Goal: Navigation & Orientation: Find specific page/section

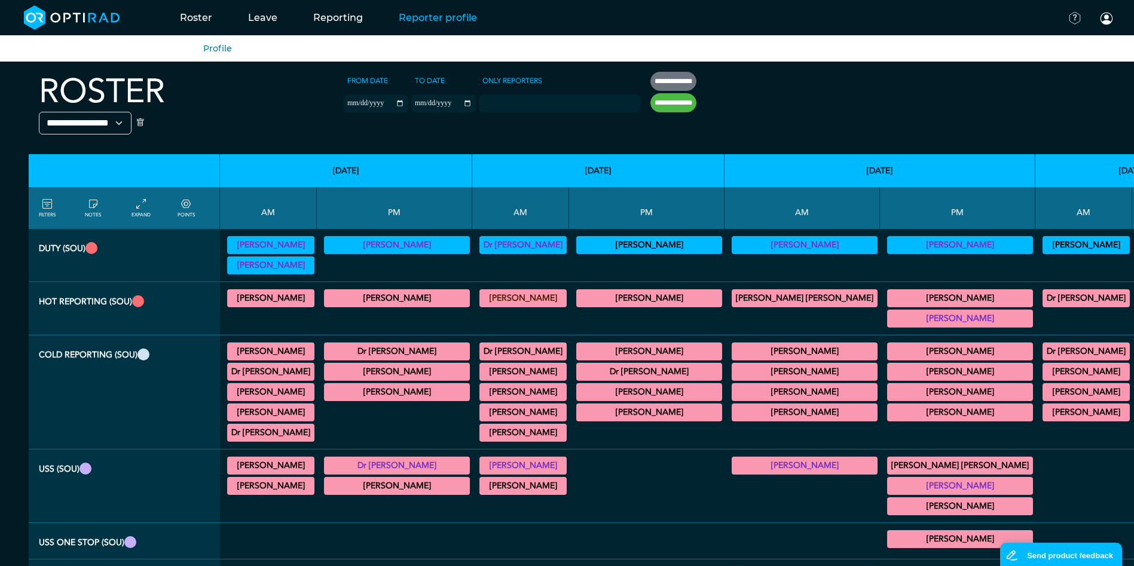
click at [423, 17] on link "Reporter profile" at bounding box center [438, 17] width 114 height 47
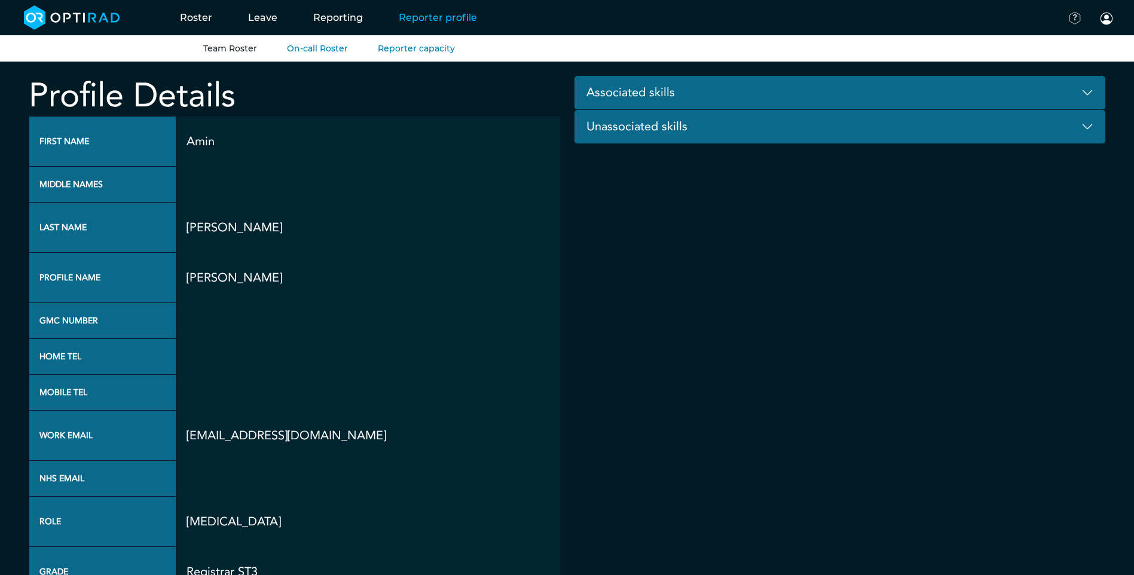
click at [227, 48] on link "Team Roster" at bounding box center [230, 48] width 54 height 11
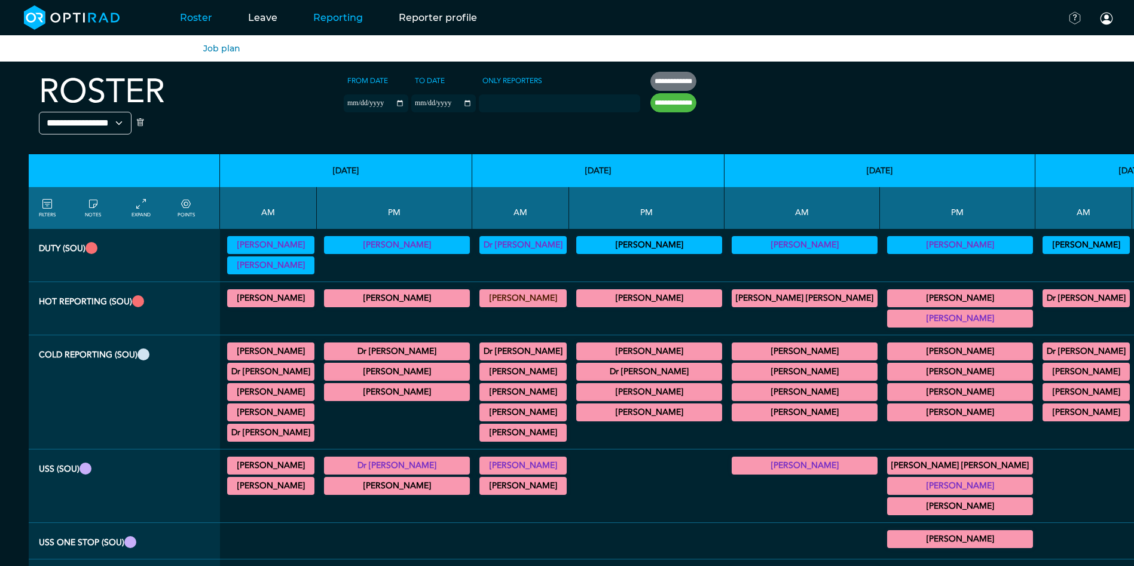
click at [321, 21] on link "Reporting" at bounding box center [338, 17] width 86 height 47
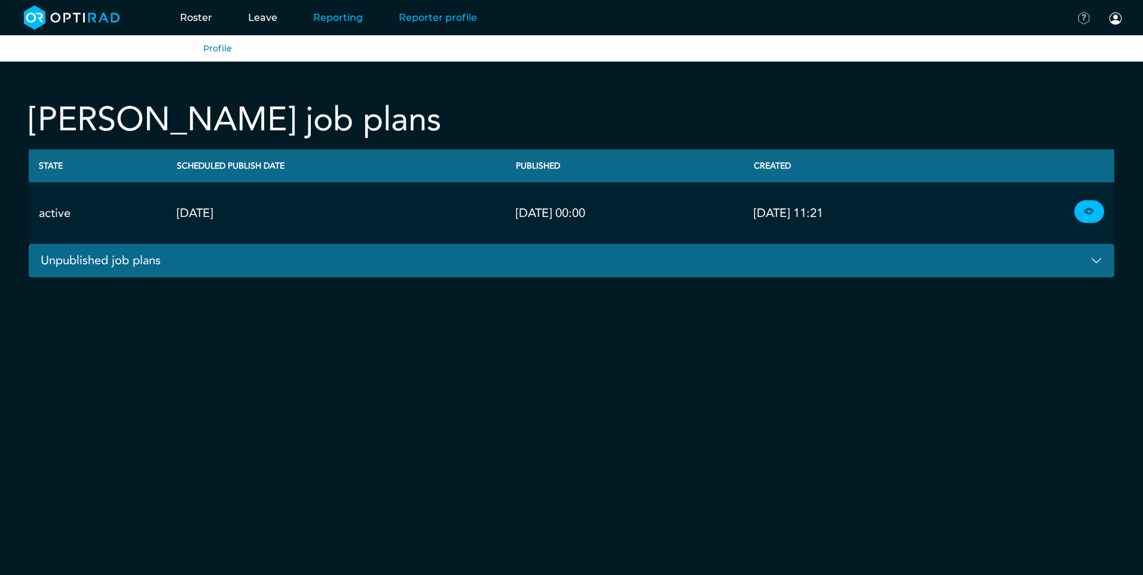
click at [435, 17] on link "Reporter profile" at bounding box center [438, 17] width 114 height 47
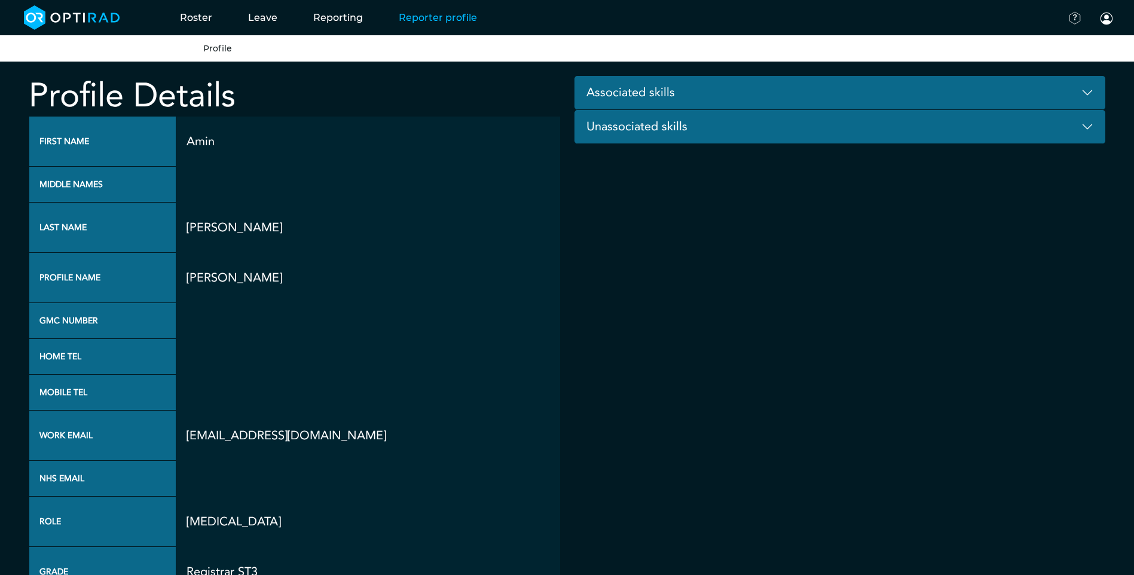
click at [833, 99] on button "Associated skills" at bounding box center [841, 93] width 532 height 34
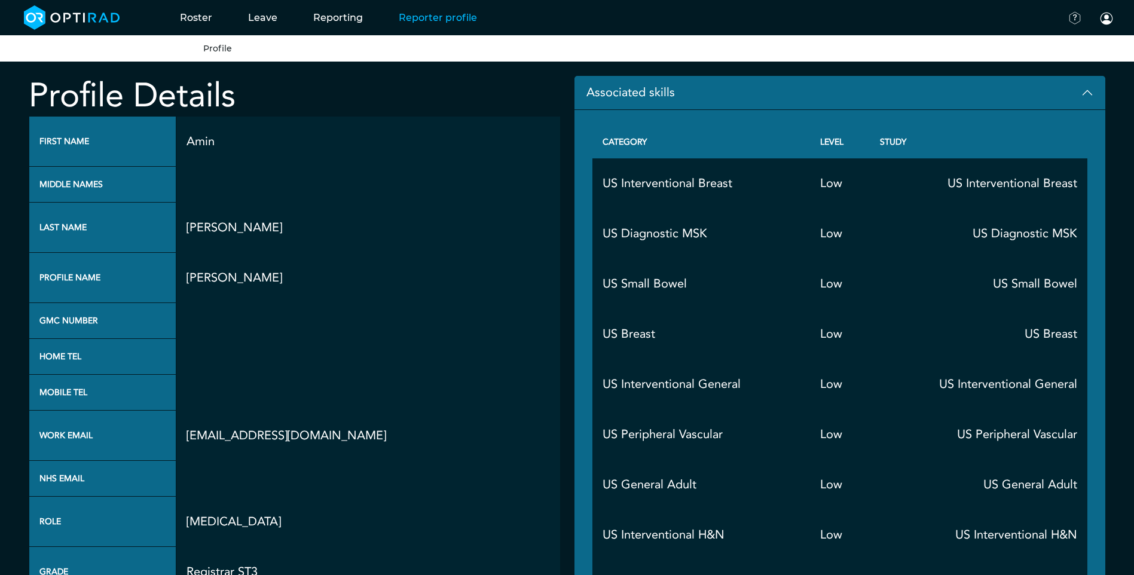
click at [833, 97] on button "Associated skills" at bounding box center [841, 93] width 532 height 34
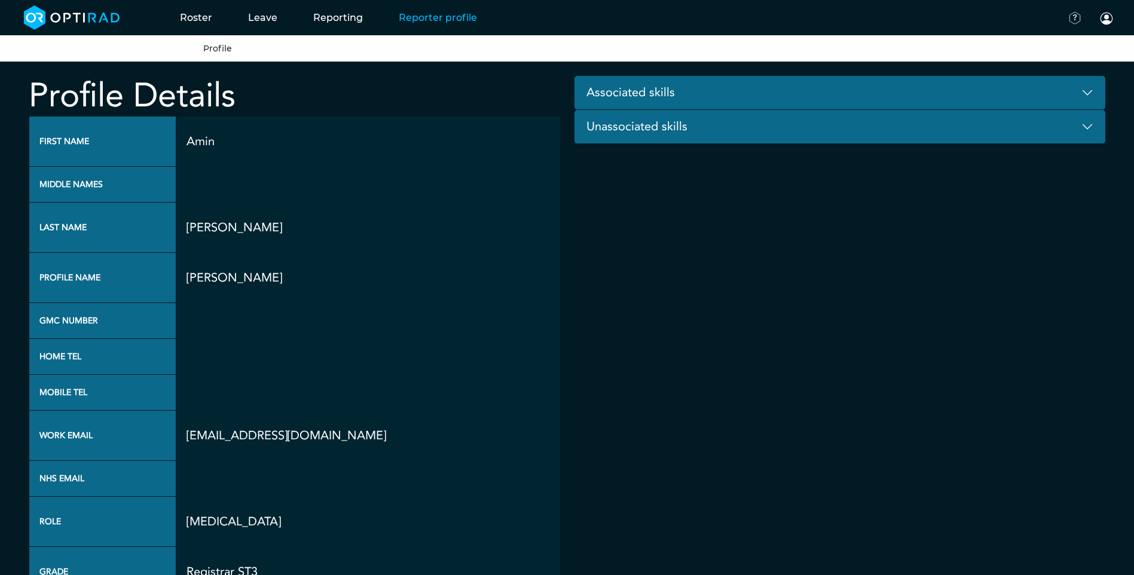
click at [826, 96] on button "Associated skills" at bounding box center [841, 93] width 532 height 34
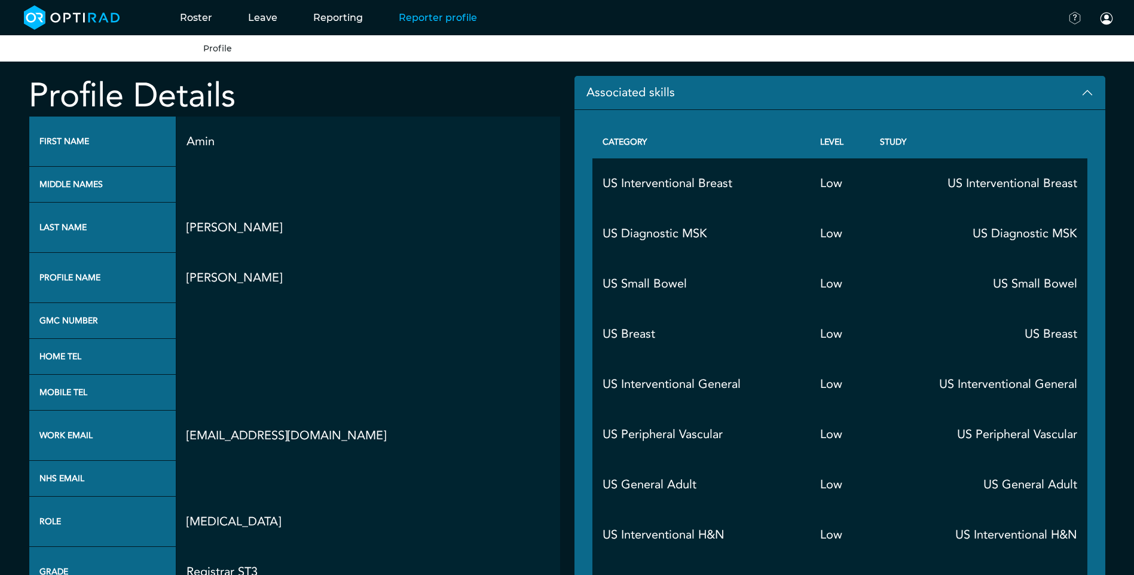
click at [826, 96] on button "Associated skills" at bounding box center [841, 93] width 532 height 34
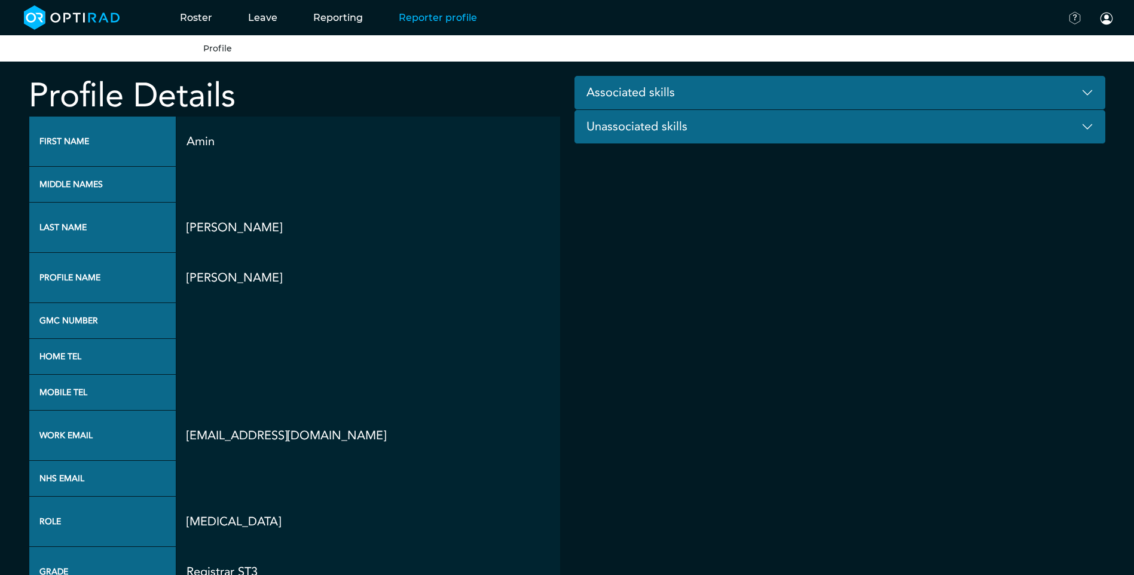
click at [822, 123] on button "Unassociated skills" at bounding box center [841, 127] width 532 height 34
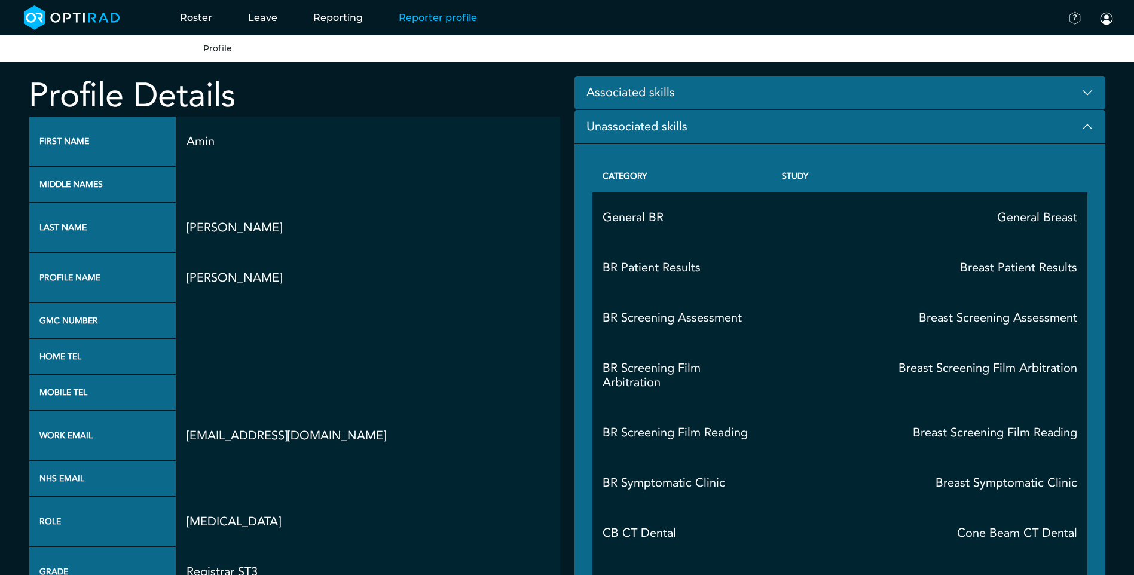
click at [822, 123] on button "Unassociated skills" at bounding box center [841, 127] width 532 height 34
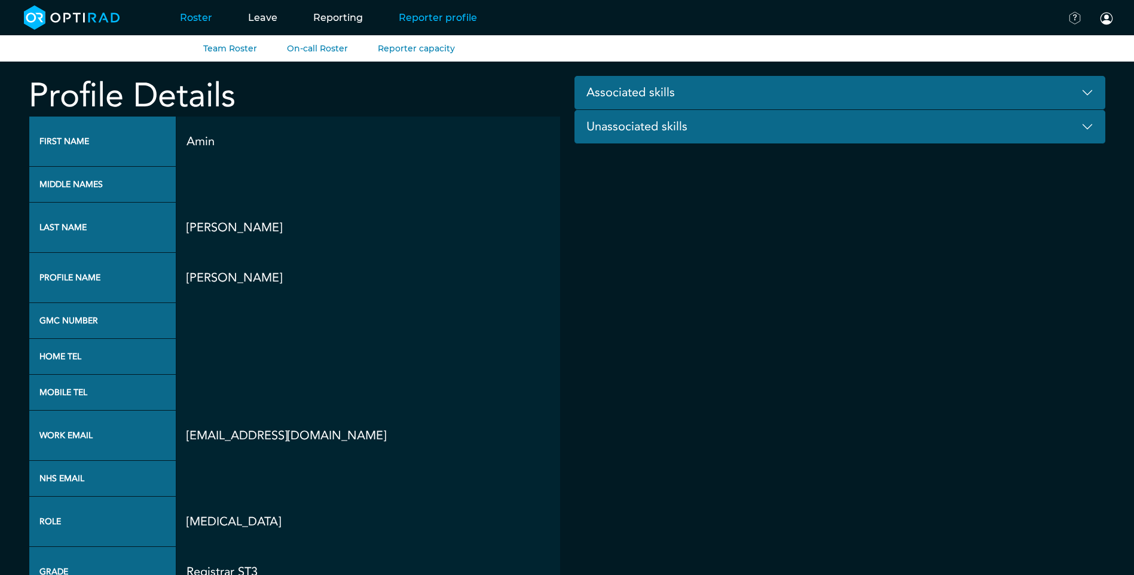
click at [202, 15] on link "Roster" at bounding box center [196, 17] width 68 height 47
